Goal: Task Accomplishment & Management: Manage account settings

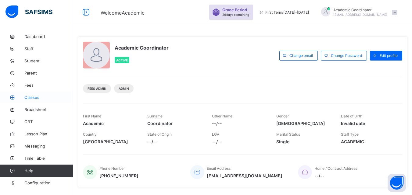
click at [34, 96] on span "Classes" at bounding box center [48, 97] width 49 height 5
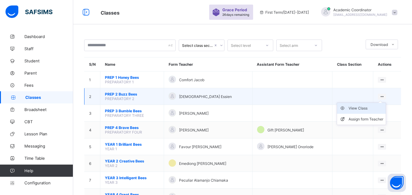
click at [367, 108] on div "View Class" at bounding box center [365, 108] width 35 height 6
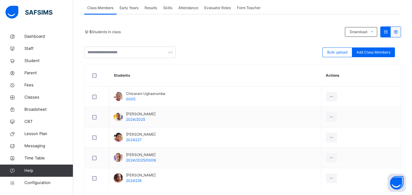
scroll to position [140, 0]
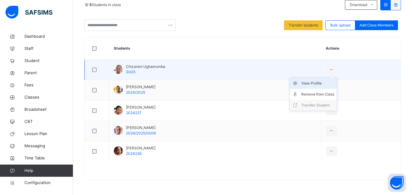
click at [323, 84] on div "View Profile" at bounding box center [317, 83] width 33 height 6
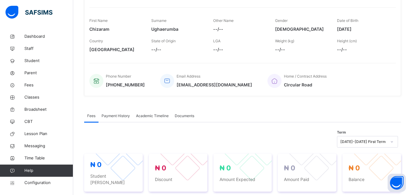
scroll to position [24, 0]
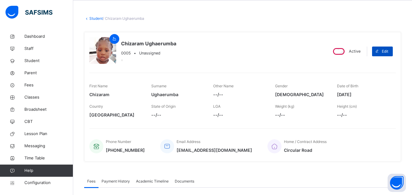
click at [392, 48] on div "Edit" at bounding box center [382, 52] width 21 height 10
select select "**"
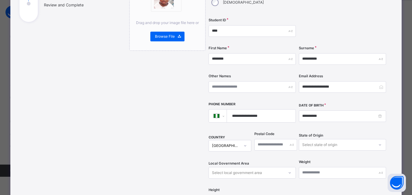
scroll to position [101, 0]
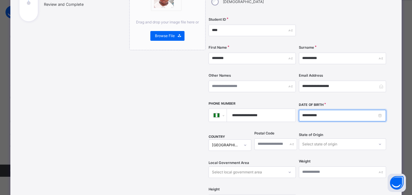
click at [381, 110] on input "**********" at bounding box center [342, 116] width 87 height 12
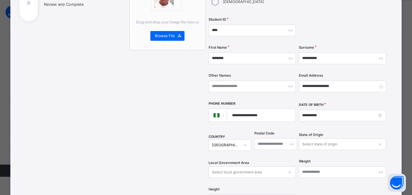
click at [129, 92] on div "Drag and drop your image file here or Browse File" at bounding box center [167, 146] width 76 height 351
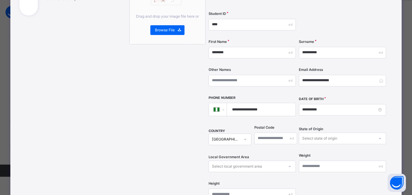
scroll to position [0, 0]
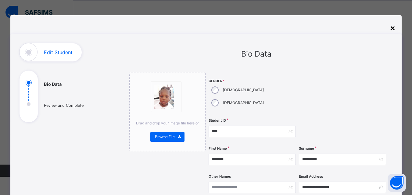
click at [394, 28] on div "×" at bounding box center [393, 27] width 6 height 13
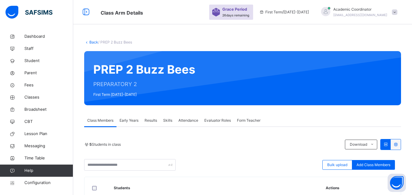
scroll to position [94, 0]
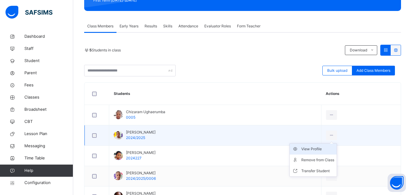
click at [322, 148] on div "View Profile" at bounding box center [317, 149] width 33 height 6
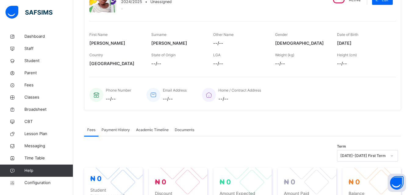
scroll to position [47, 0]
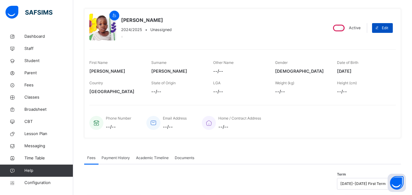
click at [382, 27] on span at bounding box center [377, 28] width 10 height 10
select select "**"
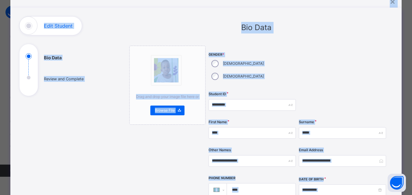
scroll to position [0, 0]
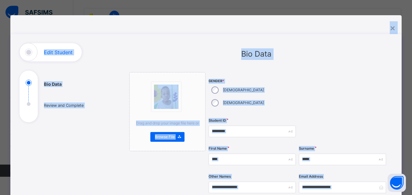
drag, startPoint x: 408, startPoint y: 133, endPoint x: 372, endPoint y: -27, distance: 163.8
click at [372, 0] on html "Student Management Grace Period 26 days remaining First Term / [DATE]-[DATE] Ac…" at bounding box center [206, 178] width 412 height 451
click at [391, 30] on div "×" at bounding box center [393, 27] width 6 height 13
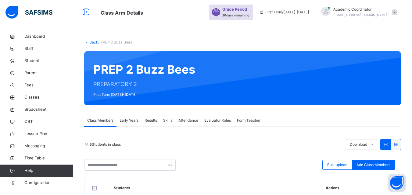
scroll to position [107, 0]
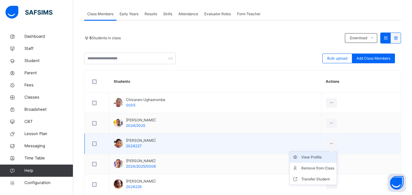
click at [317, 159] on div "View Profile" at bounding box center [317, 158] width 33 height 6
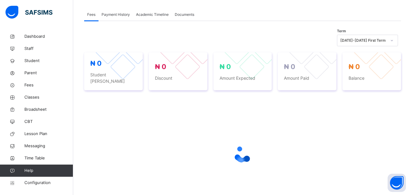
click at [397, 124] on div at bounding box center [242, 155] width 317 height 116
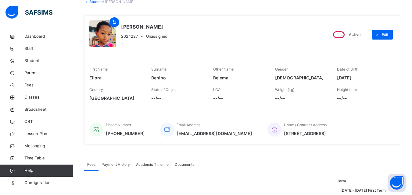
scroll to position [41, 0]
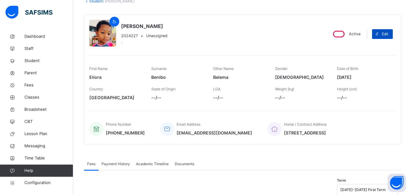
click at [382, 32] on span at bounding box center [377, 34] width 10 height 10
select select "**"
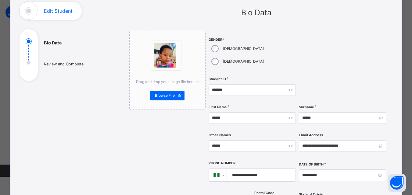
scroll to position [16, 0]
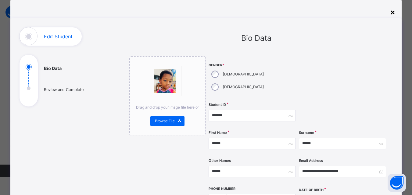
click at [393, 12] on div "×" at bounding box center [393, 11] width 6 height 13
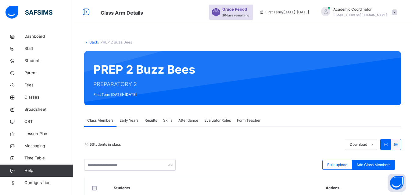
scroll to position [133, 0]
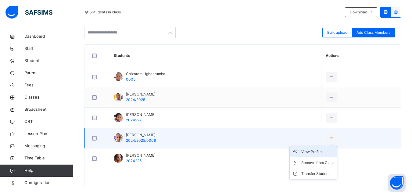
click at [323, 151] on div "View Profile" at bounding box center [317, 152] width 33 height 6
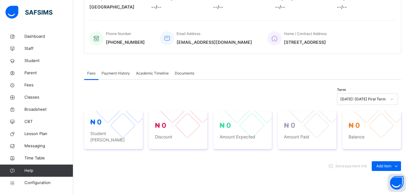
scroll to position [30, 0]
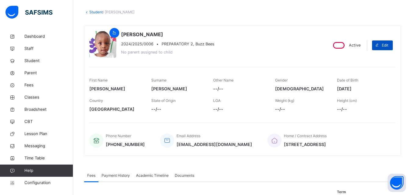
click at [382, 46] on span at bounding box center [377, 46] width 10 height 10
select select "**"
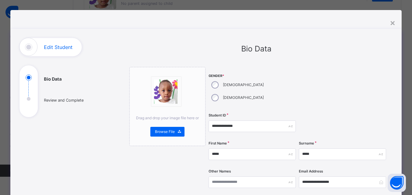
scroll to position [2, 0]
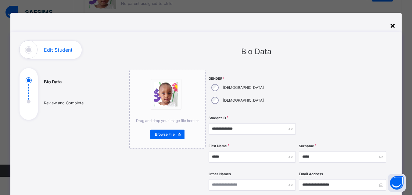
click at [394, 25] on div "×" at bounding box center [393, 25] width 6 height 13
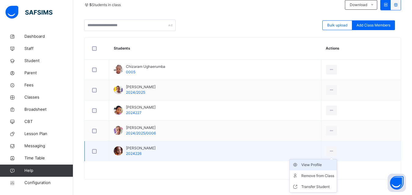
click at [316, 165] on div "View Profile" at bounding box center [317, 165] width 33 height 6
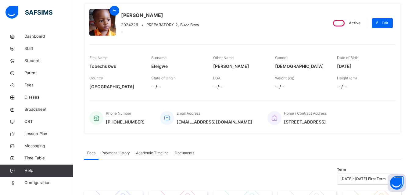
scroll to position [37, 0]
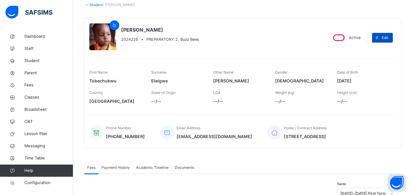
click at [387, 37] on span "Edit" at bounding box center [385, 37] width 6 height 5
select select "**"
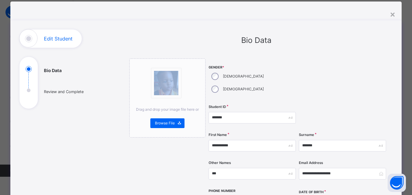
scroll to position [0, 0]
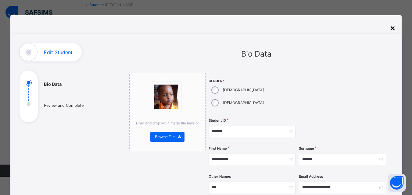
click at [393, 28] on div "×" at bounding box center [393, 27] width 6 height 13
